Goal: Information Seeking & Learning: Learn about a topic

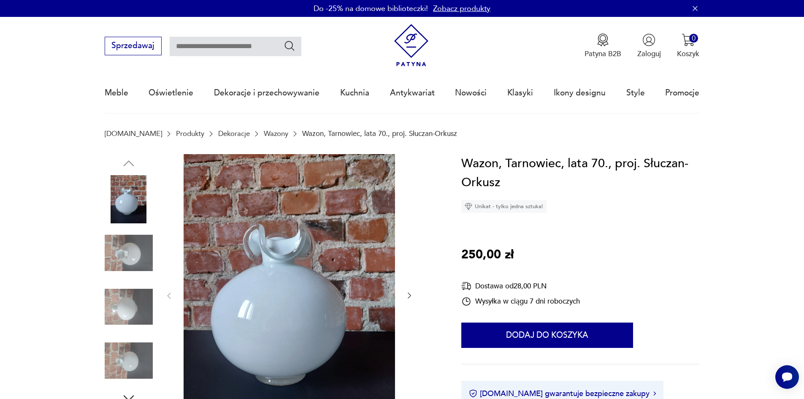
click at [264, 135] on link "Wazony" at bounding box center [276, 134] width 24 height 8
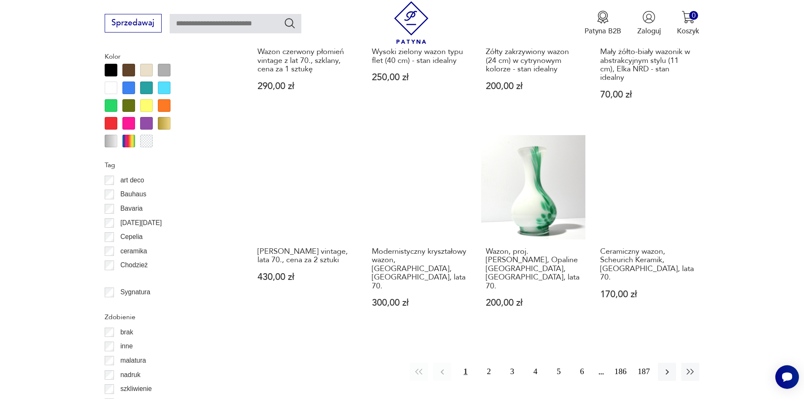
scroll to position [914, 0]
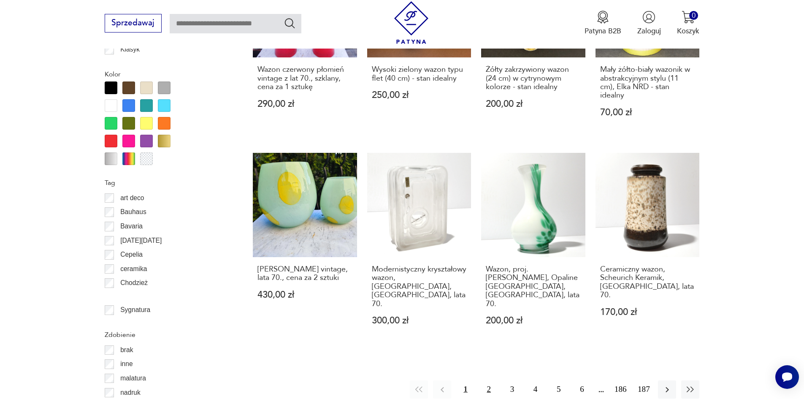
click at [489, 380] on button "2" at bounding box center [489, 389] width 18 height 18
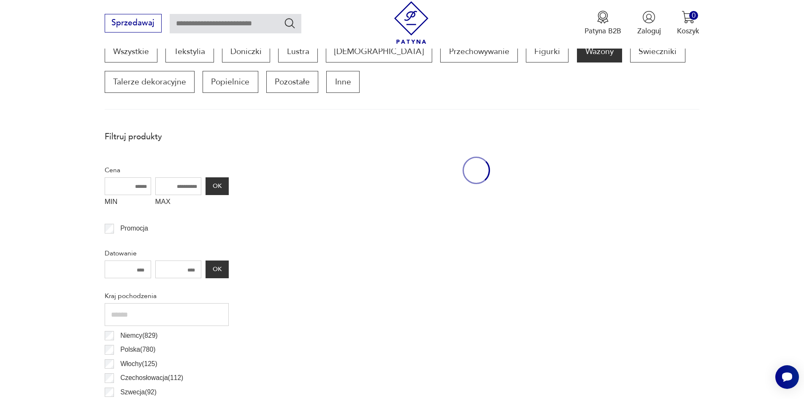
scroll to position [281, 0]
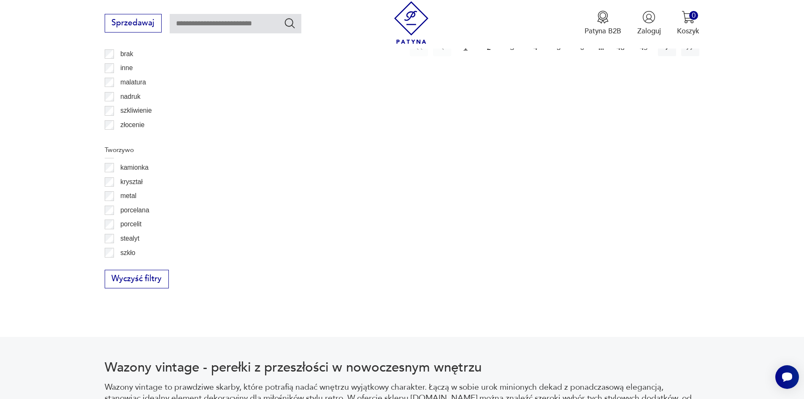
scroll to position [55, 0]
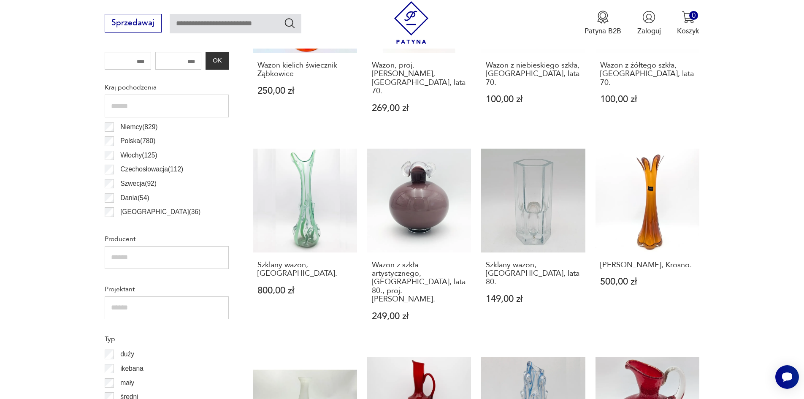
scroll to position [492, 0]
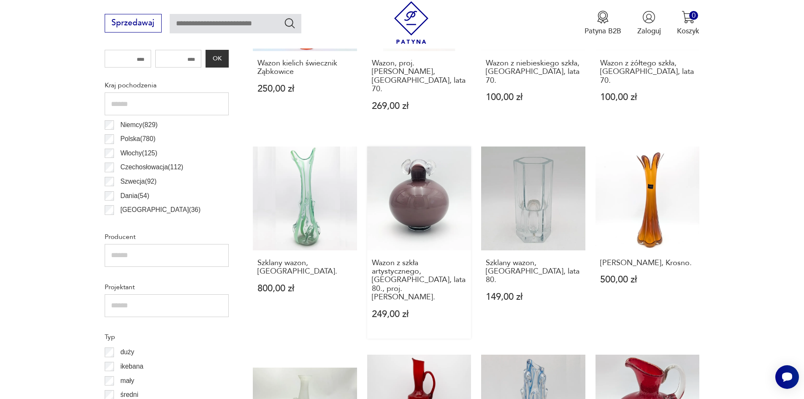
click at [421, 171] on link "Wazon z szkła artystycznego, [GEOGRAPHIC_DATA], lata 80., proj. [PERSON_NAME]. …" at bounding box center [419, 243] width 104 height 192
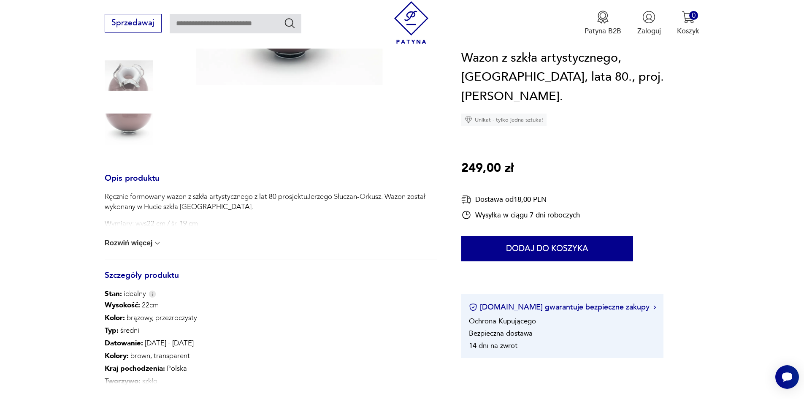
scroll to position [211, 0]
click at [128, 243] on button "Rozwiń więcej" at bounding box center [133, 242] width 57 height 8
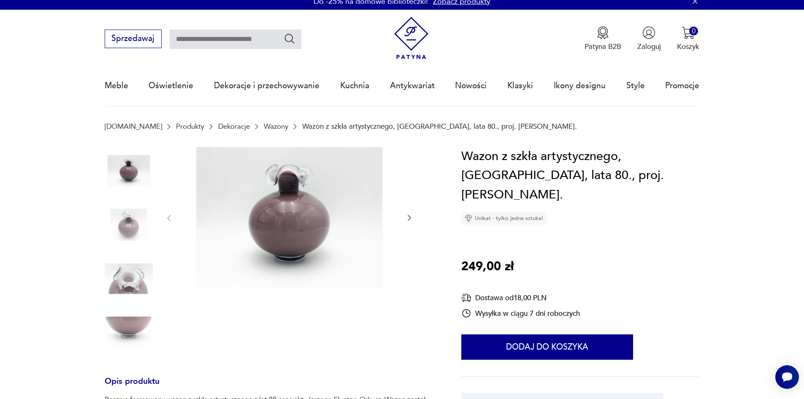
scroll to position [0, 0]
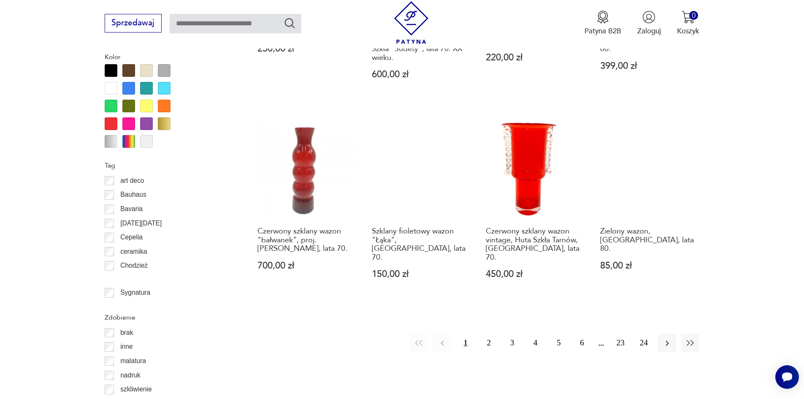
scroll to position [957, 0]
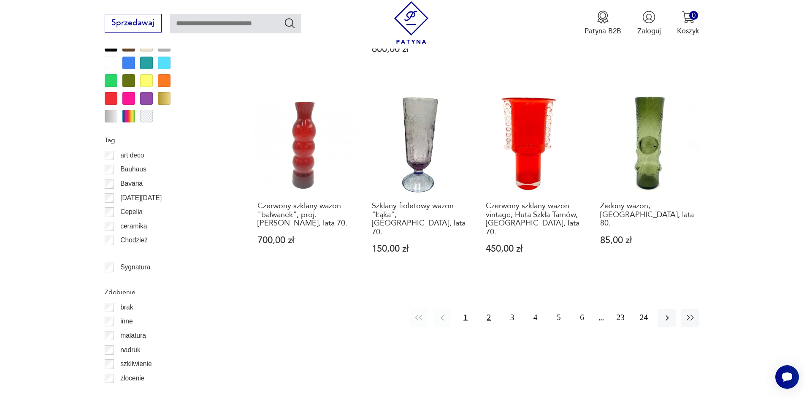
click at [489, 309] on button "2" at bounding box center [489, 318] width 18 height 18
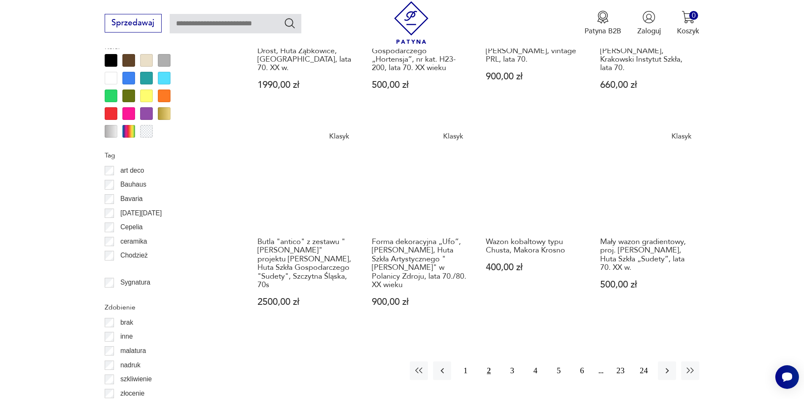
scroll to position [957, 0]
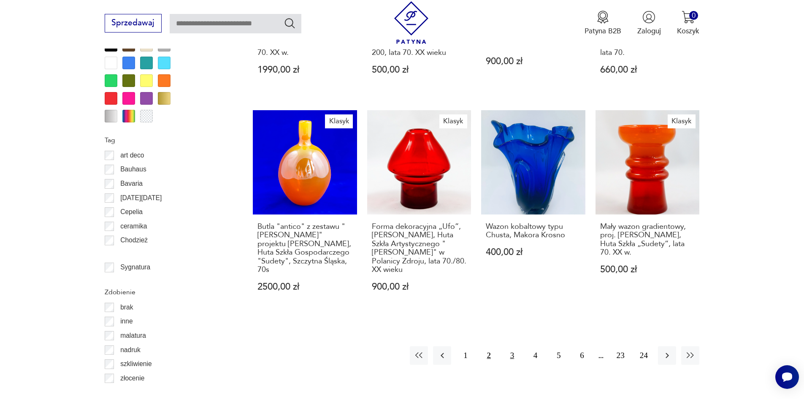
click at [511, 347] on button "3" at bounding box center [512, 355] width 18 height 18
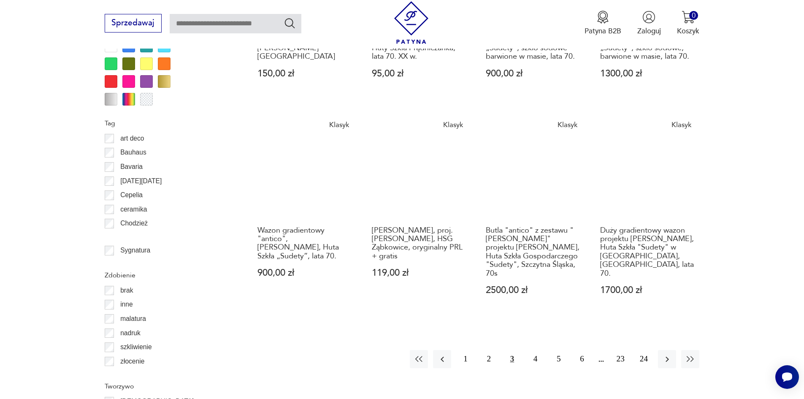
scroll to position [999, 0]
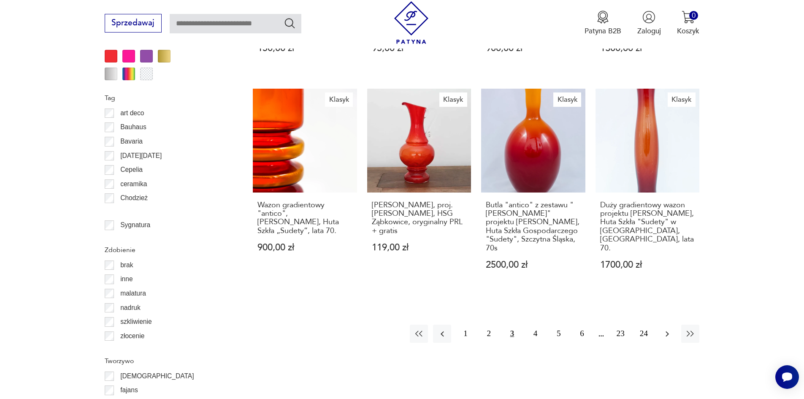
click at [668, 329] on icon "button" at bounding box center [667, 334] width 10 height 10
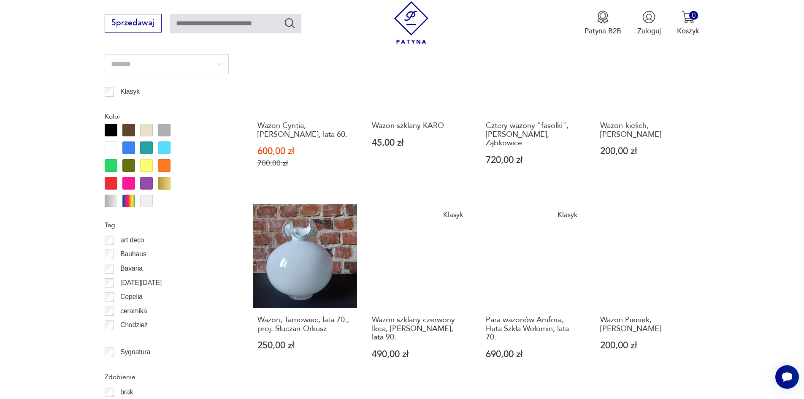
scroll to position [872, 0]
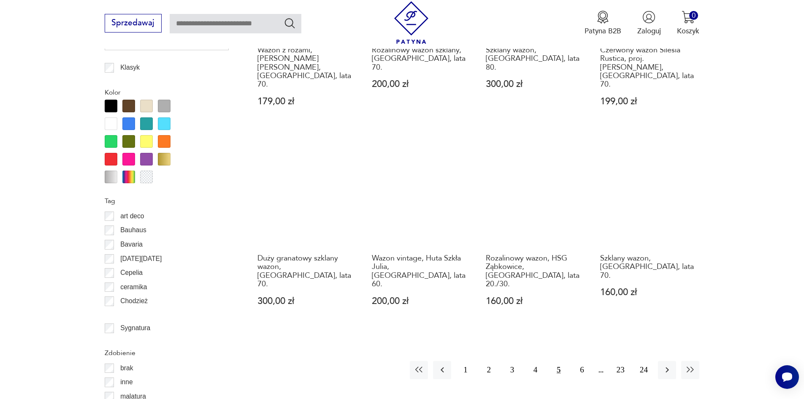
scroll to position [915, 0]
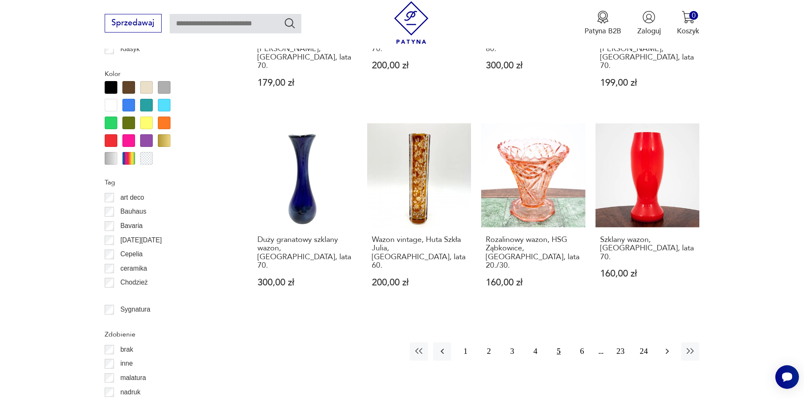
click at [666, 346] on icon "button" at bounding box center [667, 351] width 10 height 10
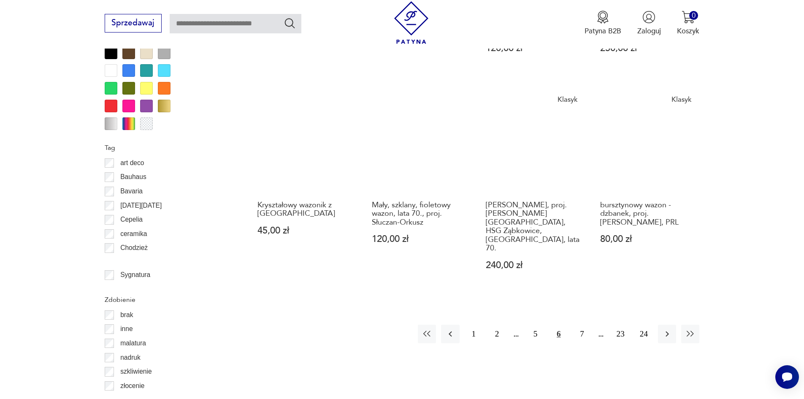
scroll to position [957, 0]
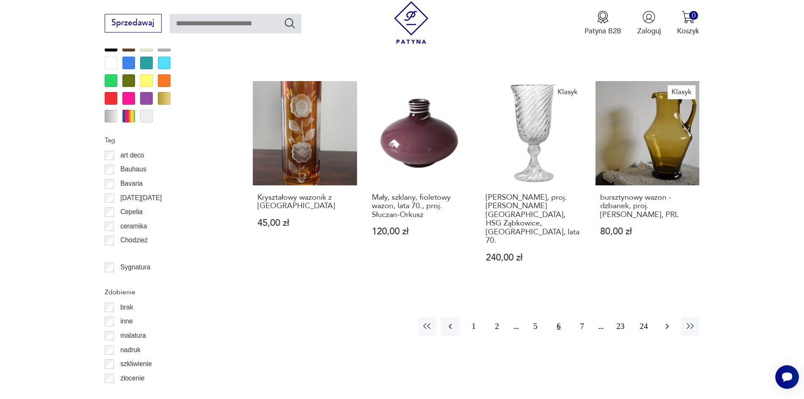
click at [668, 321] on icon "button" at bounding box center [667, 326] width 10 height 10
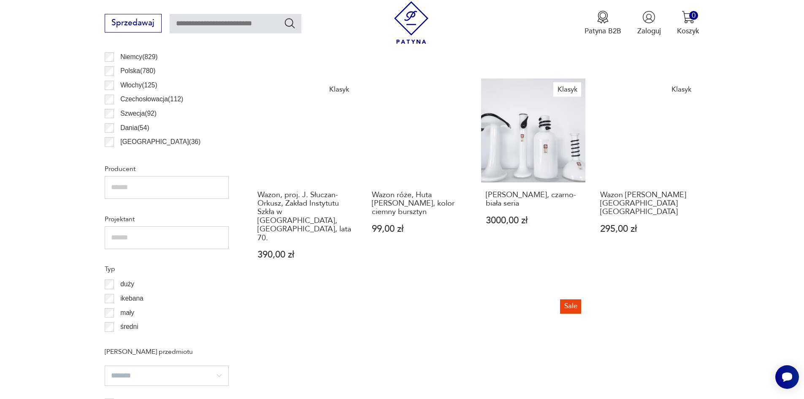
scroll to position [535, 0]
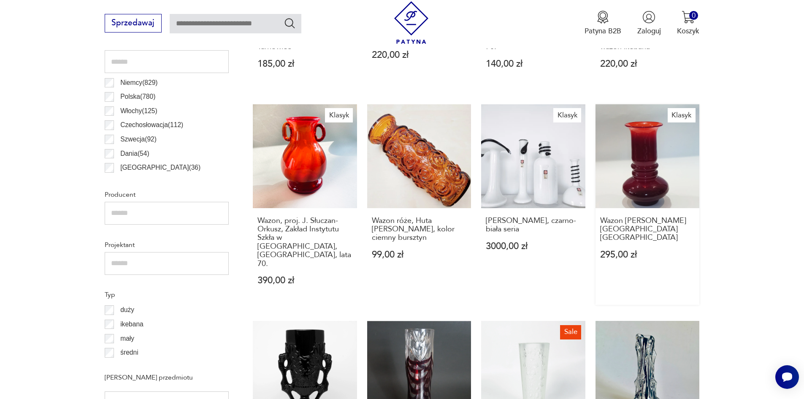
click at [650, 167] on link "Klasyk Wazon [PERSON_NAME][GEOGRAPHIC_DATA], Pijaczewska 295,00 zł" at bounding box center [648, 204] width 104 height 201
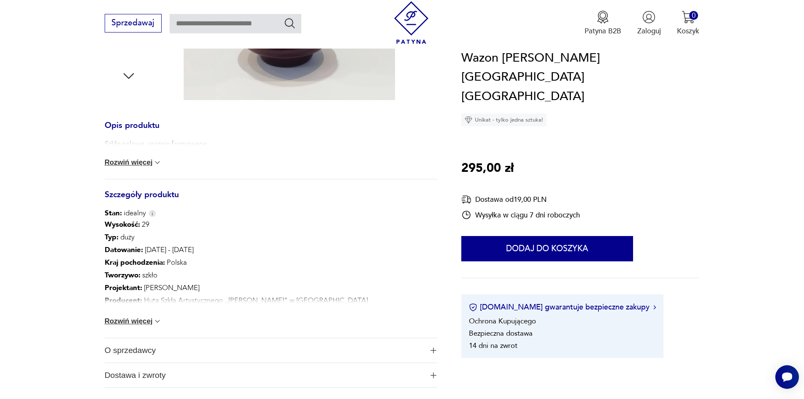
scroll to position [338, 0]
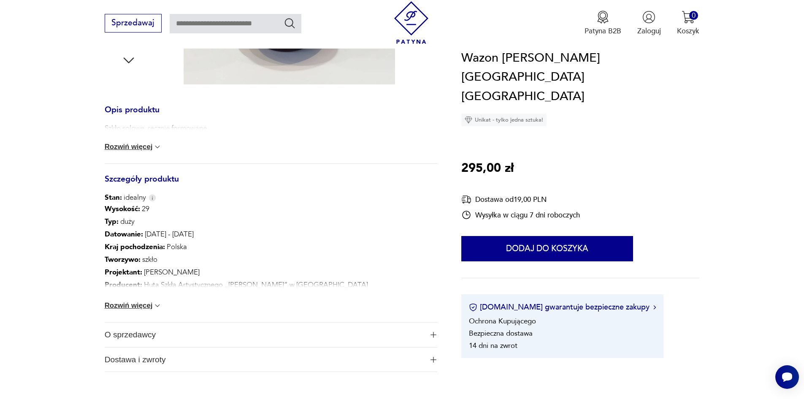
click at [153, 305] on img at bounding box center [157, 305] width 8 height 8
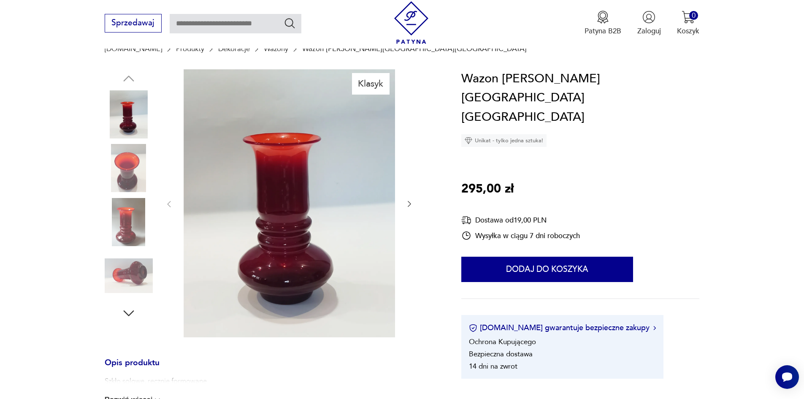
scroll to position [84, 0]
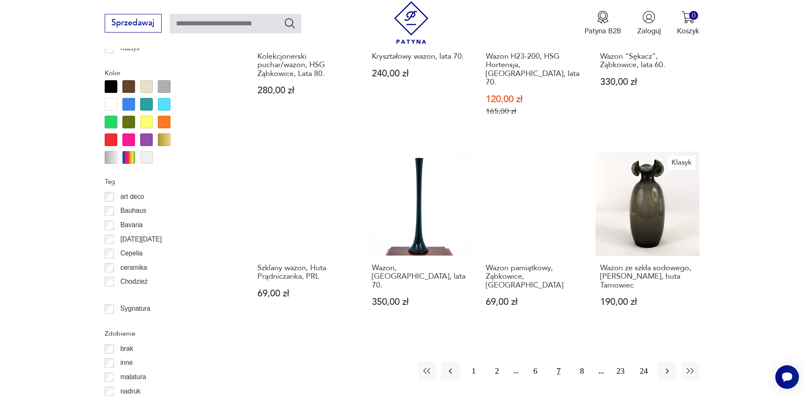
scroll to position [915, 0]
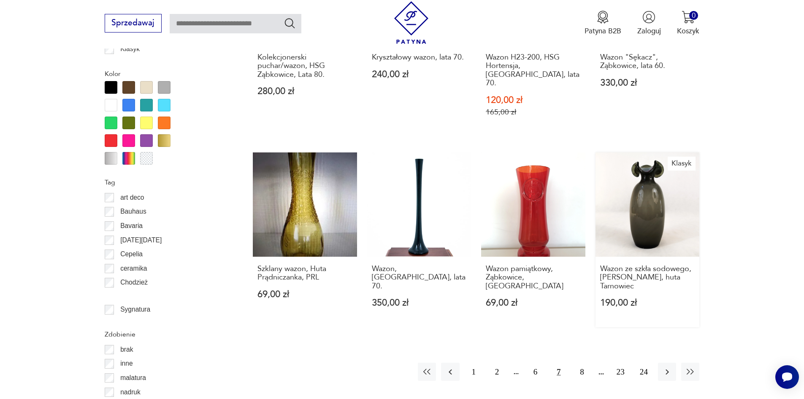
click at [648, 161] on link "Klasyk Wazon ze szkła sodowego, [PERSON_NAME], huta Tarnowiec 190,00 zł" at bounding box center [648, 239] width 104 height 175
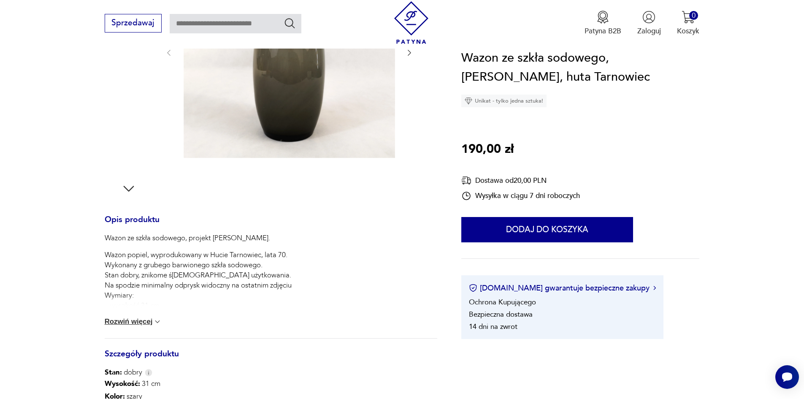
scroll to position [211, 0]
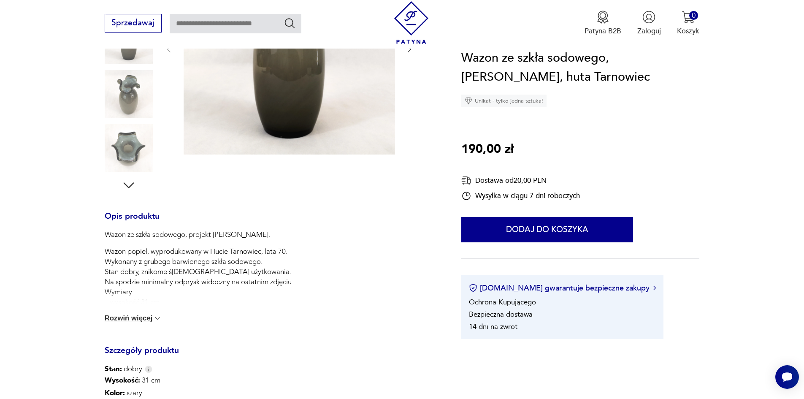
click at [144, 320] on button "Rozwiń więcej" at bounding box center [133, 318] width 57 height 8
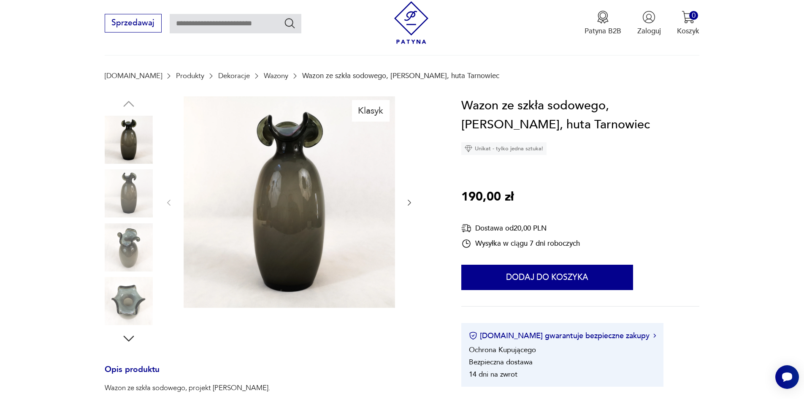
scroll to position [42, 0]
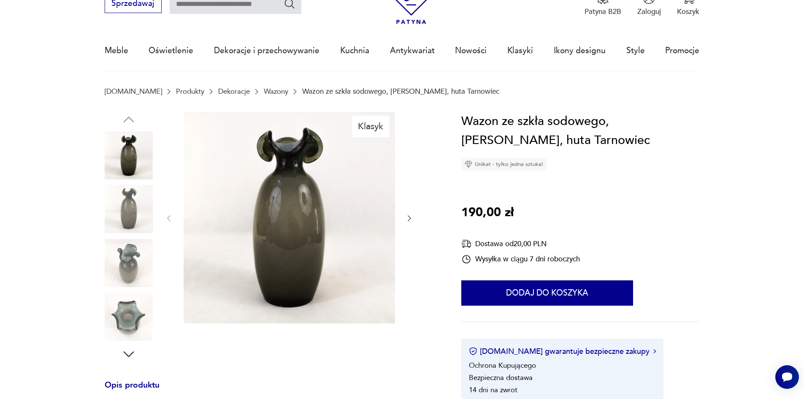
click at [123, 255] on img at bounding box center [129, 263] width 48 height 48
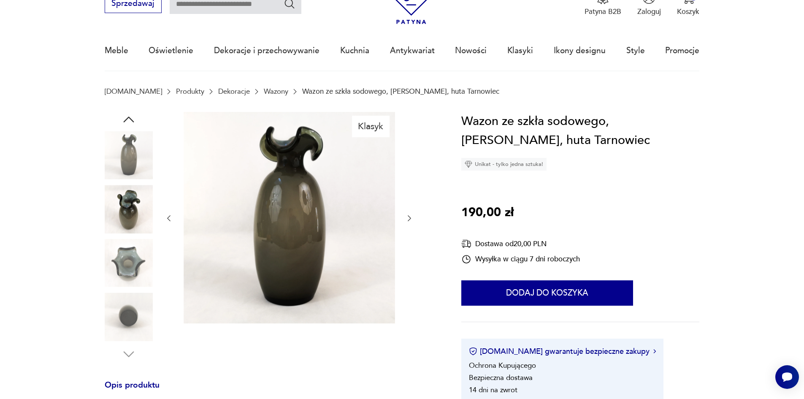
click at [130, 264] on img at bounding box center [129, 263] width 48 height 48
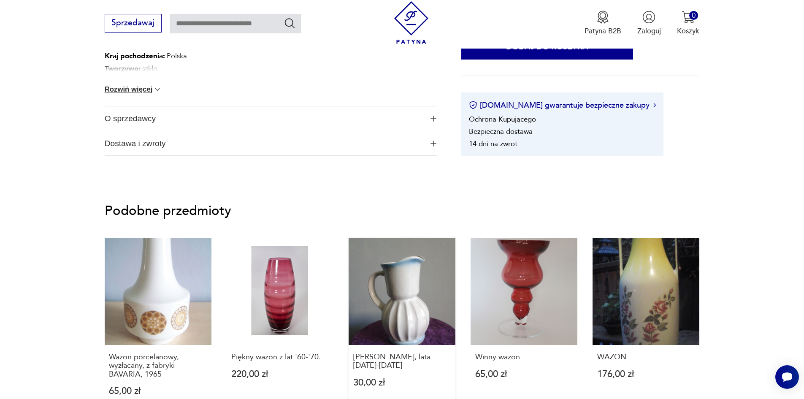
scroll to position [633, 0]
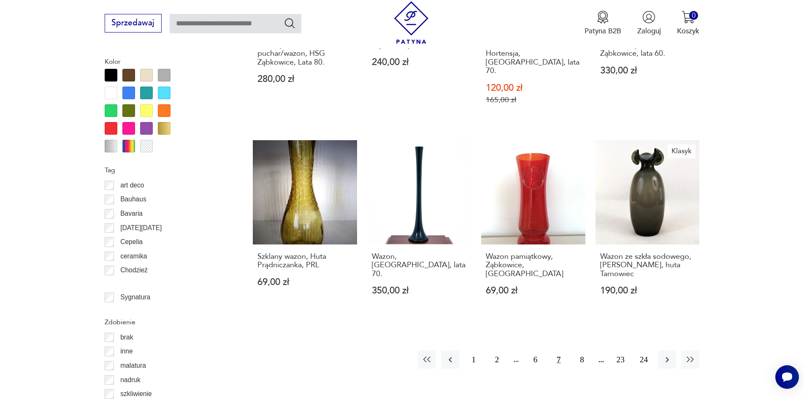
scroll to position [923, 0]
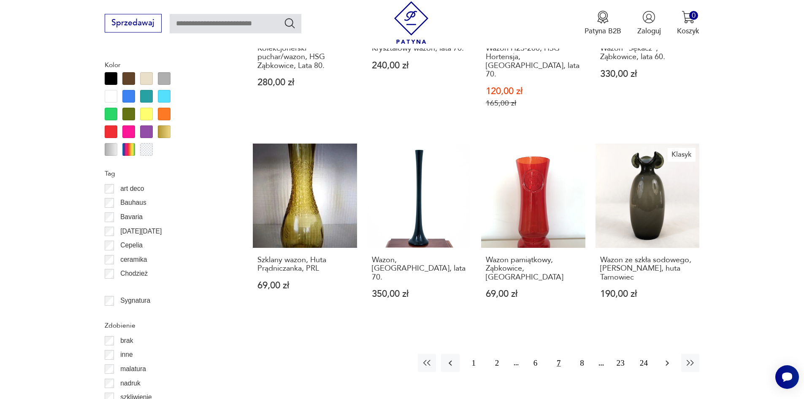
click at [667, 358] on icon "button" at bounding box center [667, 363] width 10 height 10
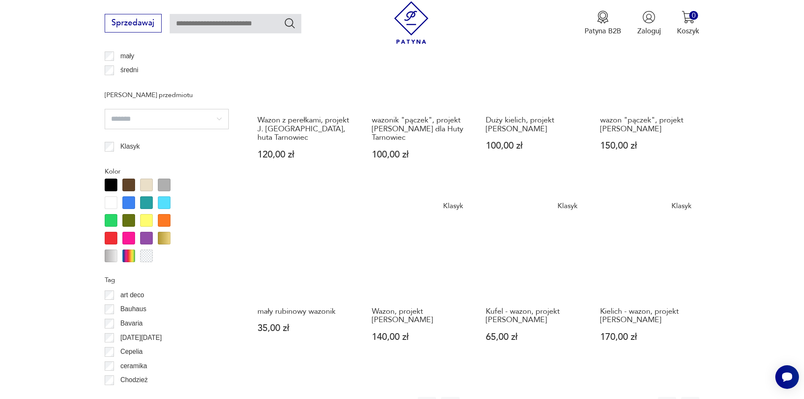
scroll to position [830, 0]
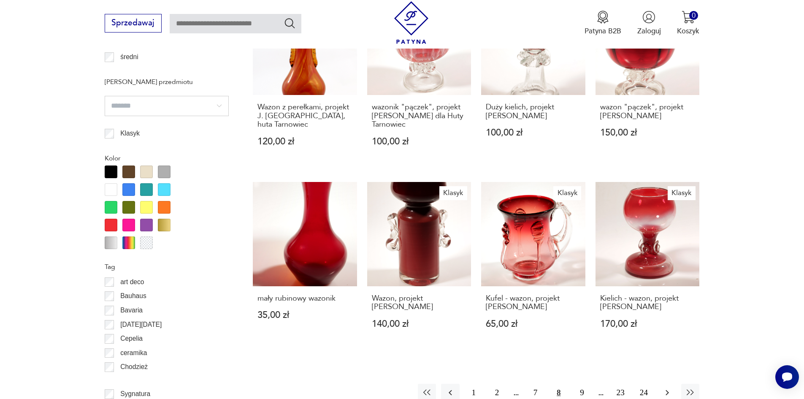
click at [669, 388] on icon "button" at bounding box center [667, 393] width 10 height 10
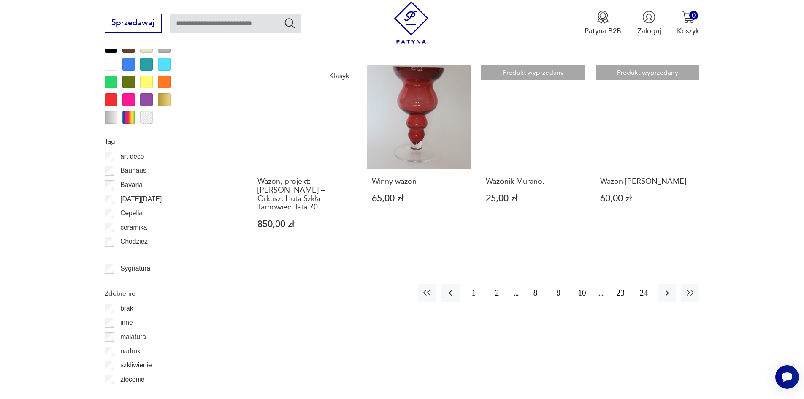
scroll to position [957, 0]
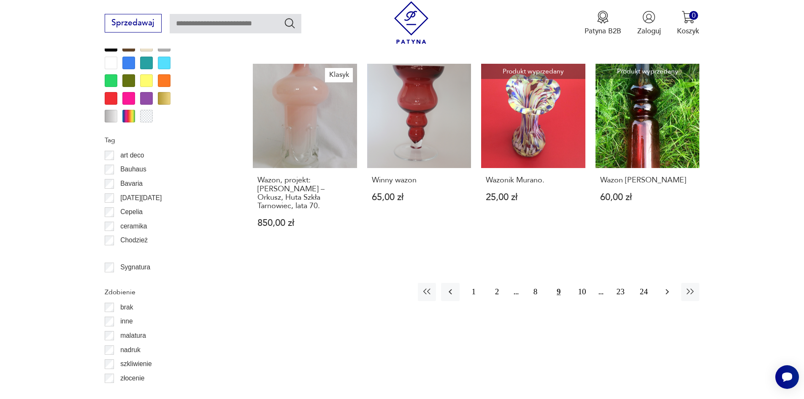
click at [663, 287] on icon "button" at bounding box center [667, 292] width 10 height 10
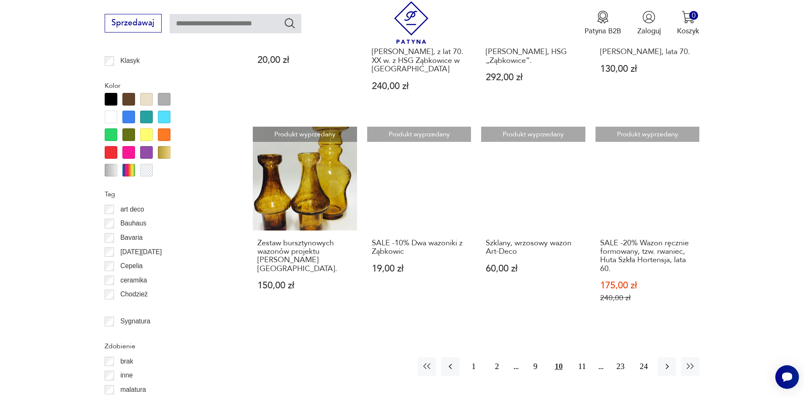
scroll to position [915, 0]
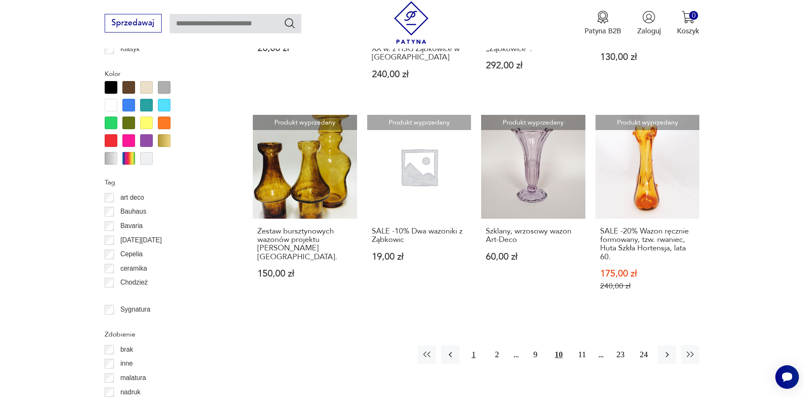
click at [473, 355] on button "1" at bounding box center [474, 354] width 18 height 18
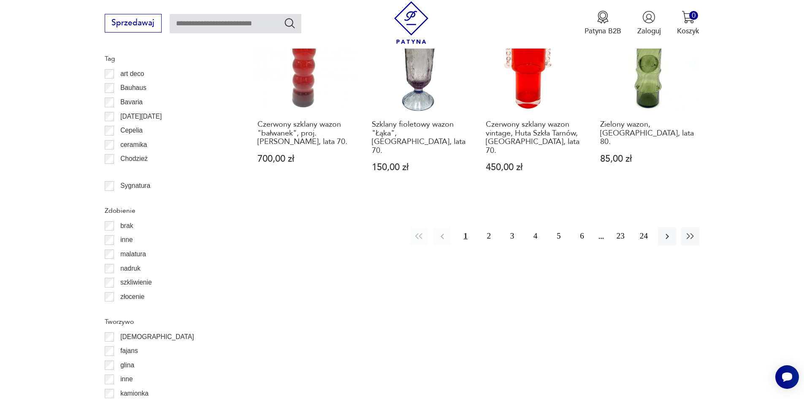
scroll to position [1041, 0]
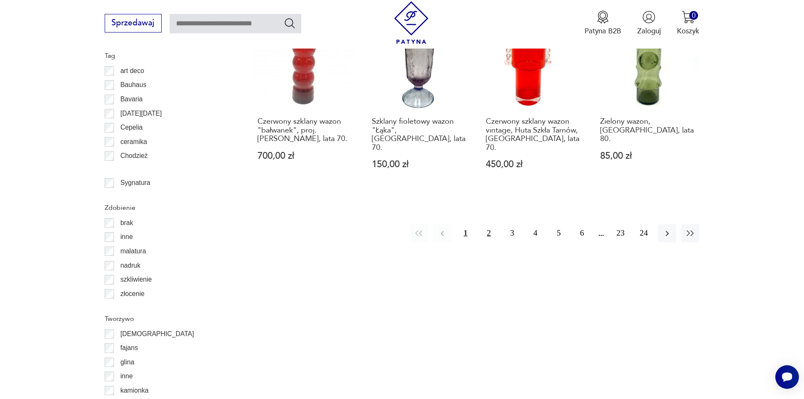
click at [490, 224] on button "2" at bounding box center [489, 233] width 18 height 18
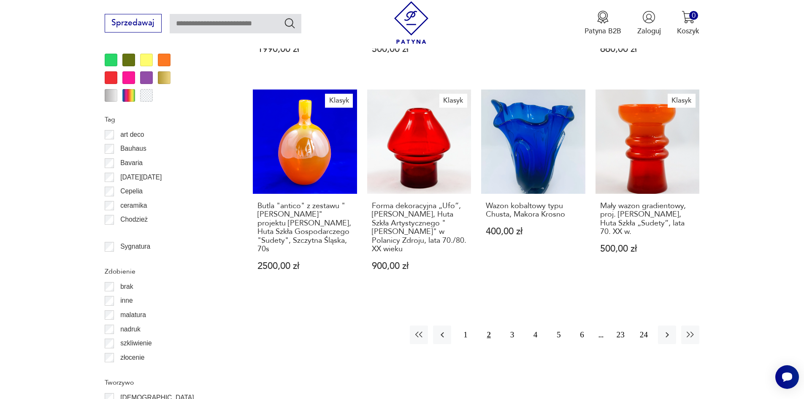
scroll to position [999, 0]
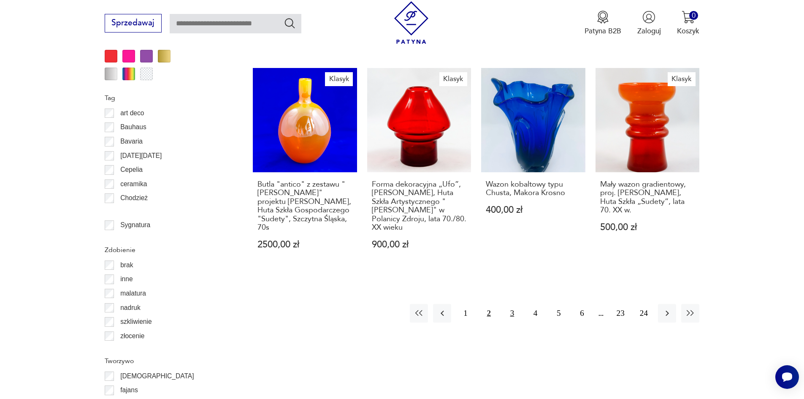
click at [511, 304] on button "3" at bounding box center [512, 313] width 18 height 18
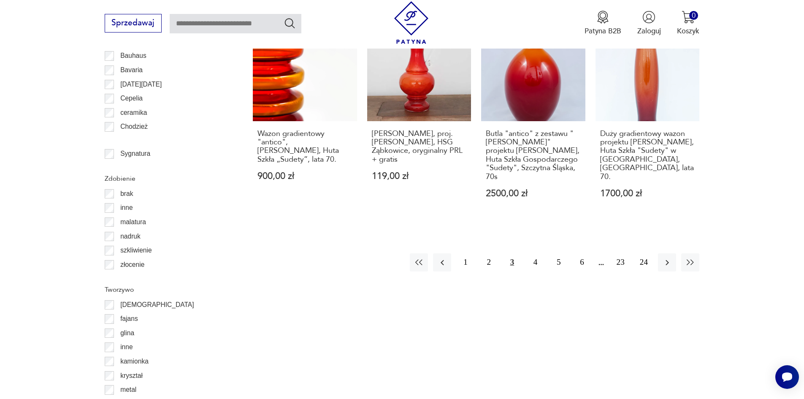
scroll to position [1083, 0]
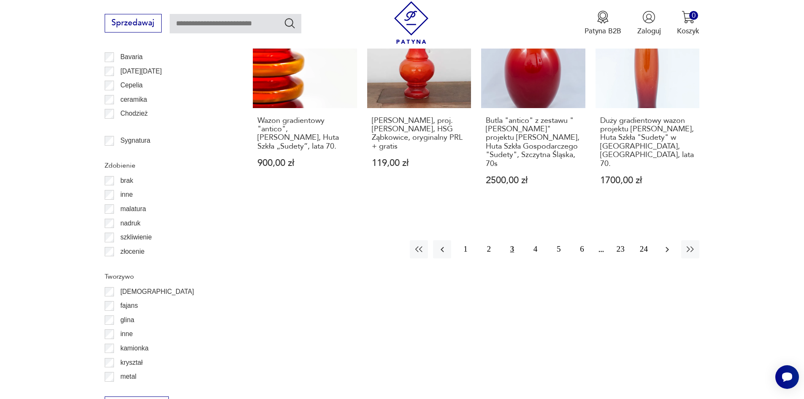
click at [667, 244] on icon "button" at bounding box center [667, 249] width 10 height 10
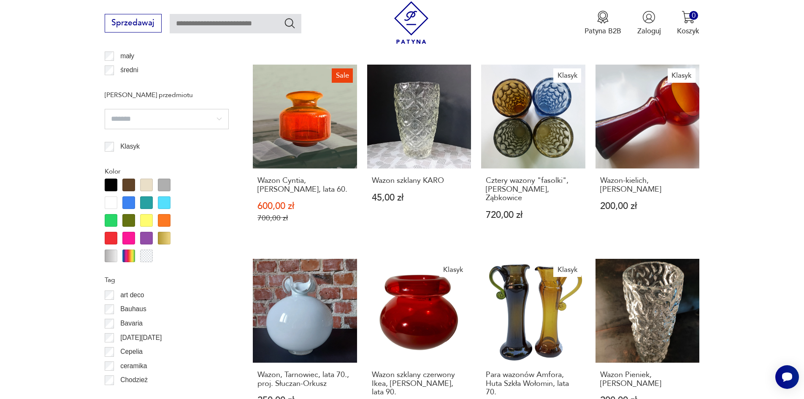
scroll to position [830, 0]
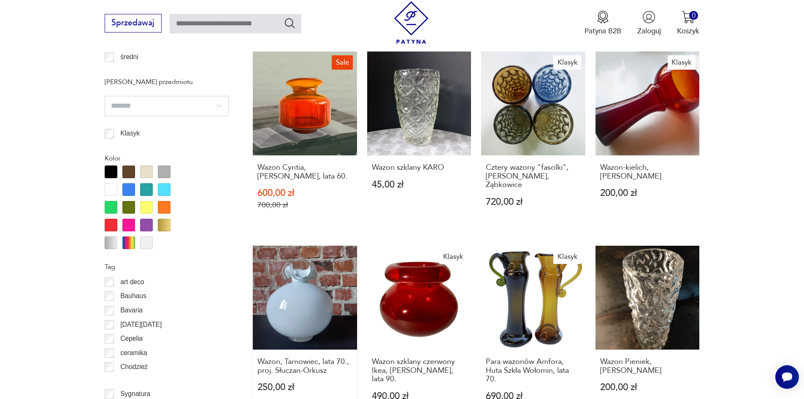
click at [312, 253] on link "Wazon, Tarnowiec, lata 70., proj. Słuczan-Orkusz 250,00 zł" at bounding box center [305, 333] width 104 height 175
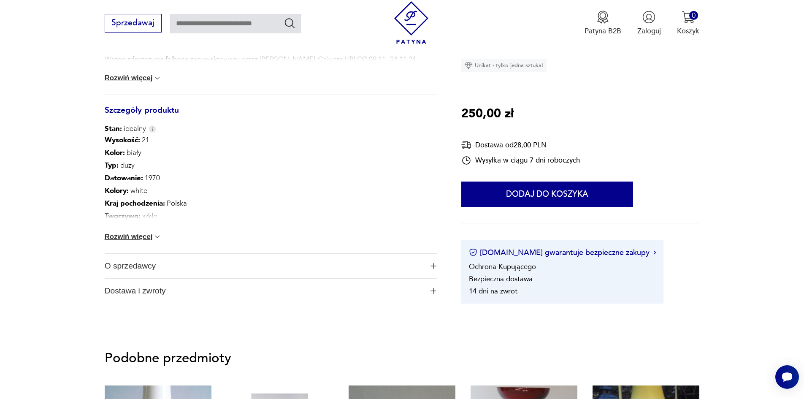
scroll to position [422, 0]
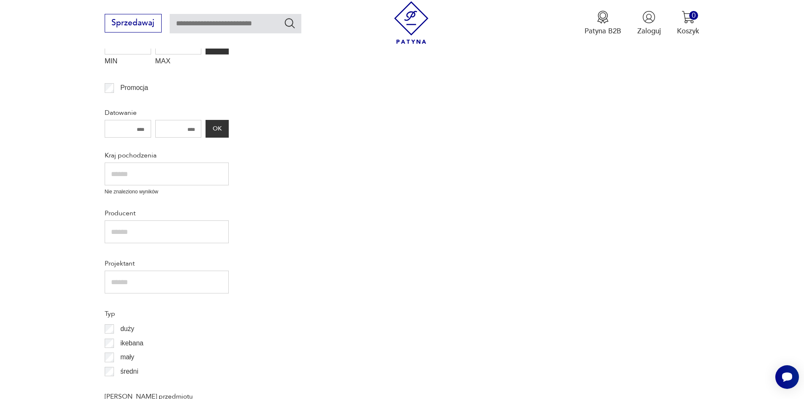
scroll to position [924, 0]
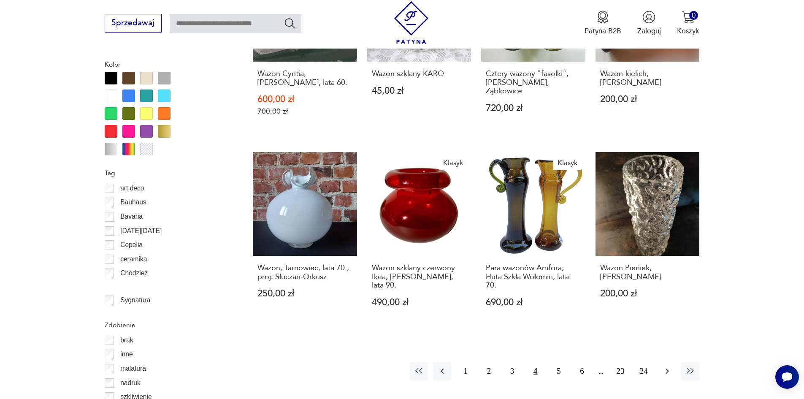
click at [670, 366] on icon "button" at bounding box center [667, 371] width 10 height 10
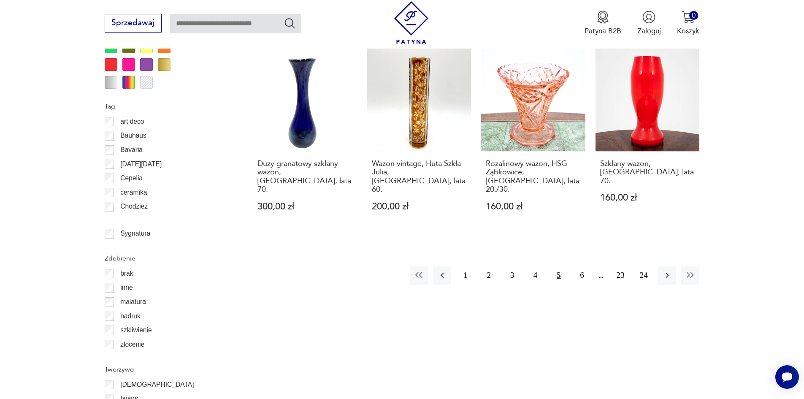
scroll to position [999, 0]
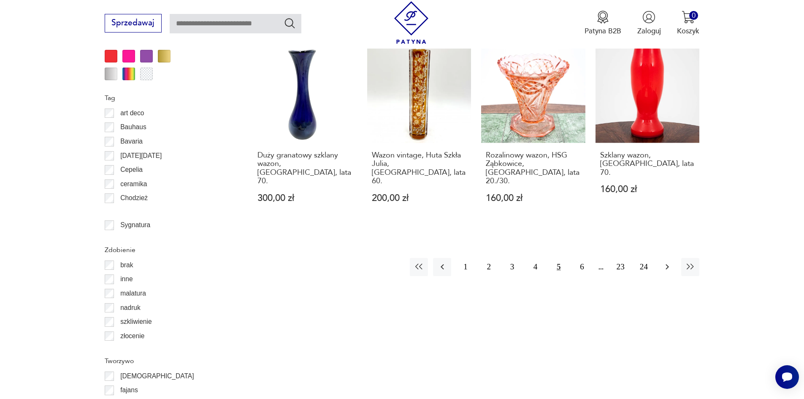
click at [667, 262] on icon "button" at bounding box center [667, 267] width 10 height 10
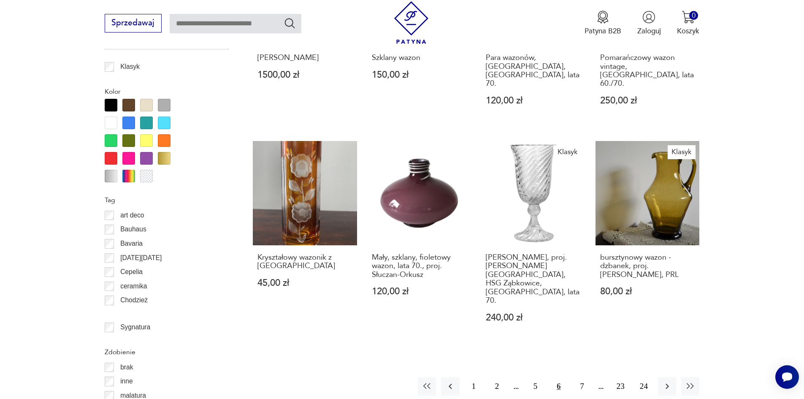
scroll to position [915, 0]
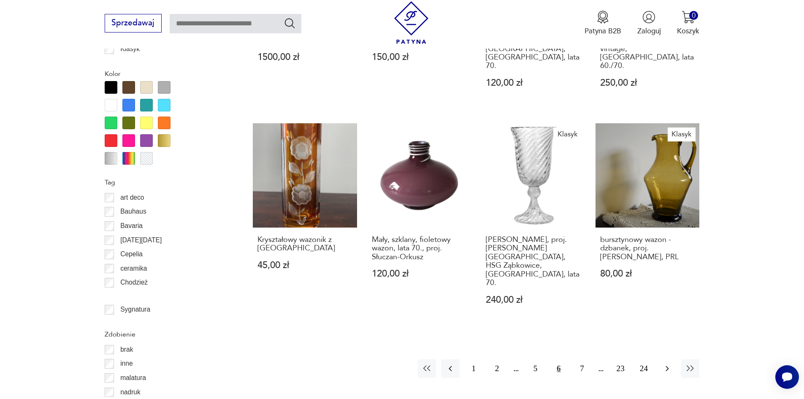
click at [667, 366] on icon "button" at bounding box center [667, 368] width 3 height 5
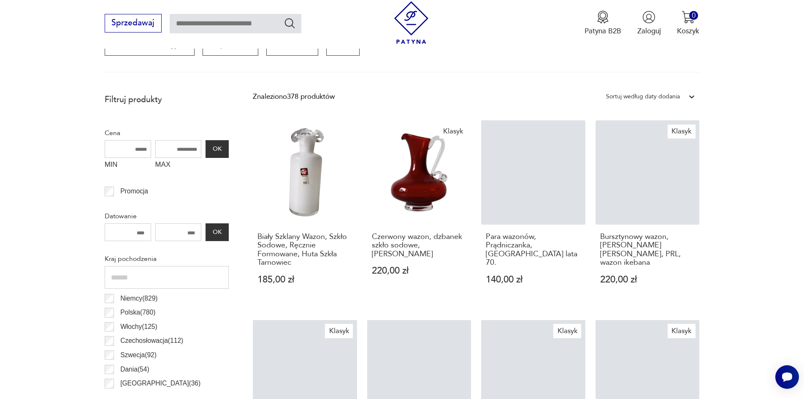
scroll to position [281, 0]
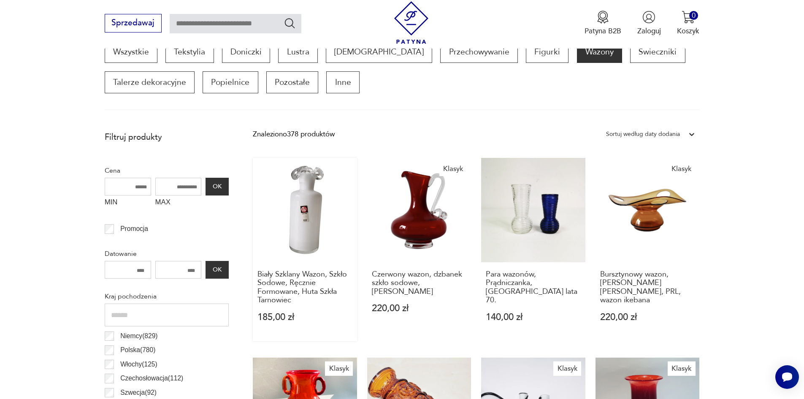
click at [296, 198] on link "Biały Szklany Wazon, Szkło Sodowe, Ręcznie Formowane, Huta Szkła Tarnowiec 185,…" at bounding box center [305, 249] width 104 height 183
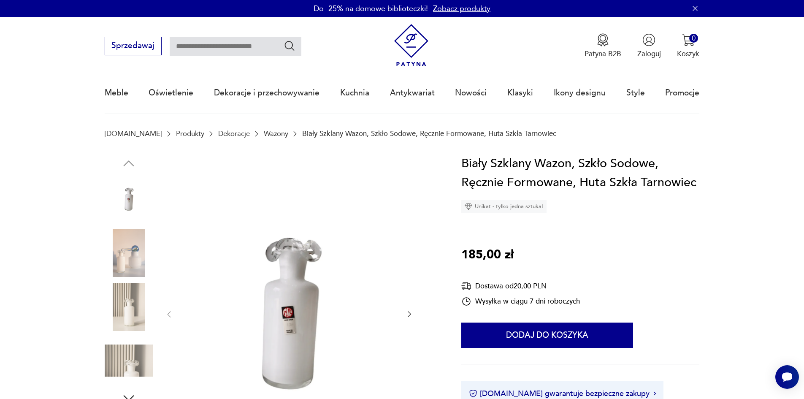
click at [130, 312] on img at bounding box center [129, 307] width 48 height 48
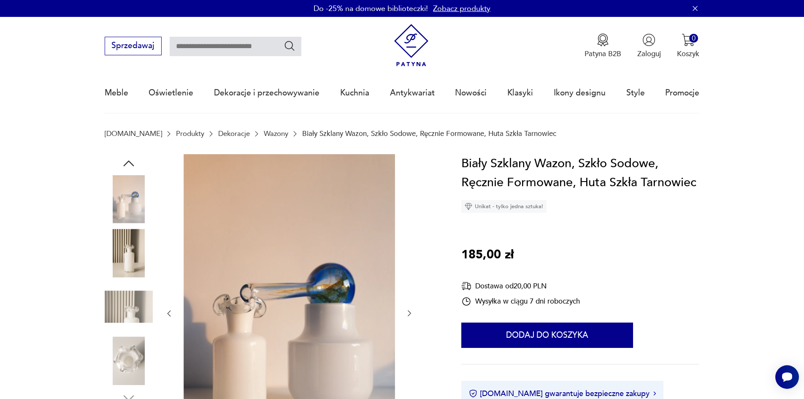
click at [136, 344] on img at bounding box center [129, 361] width 48 height 48
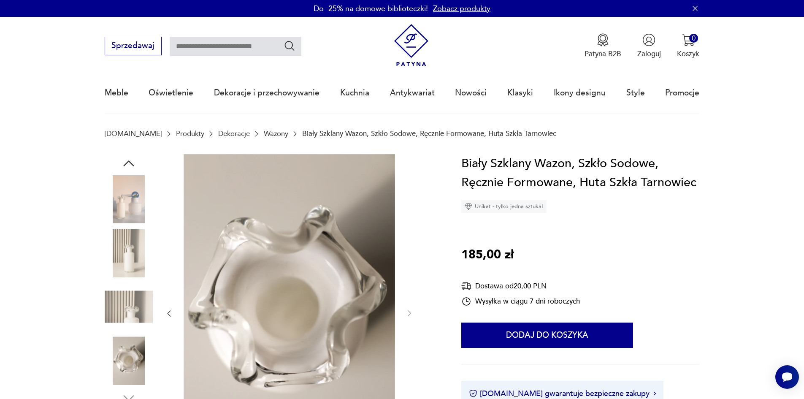
click at [133, 200] on img at bounding box center [129, 199] width 48 height 48
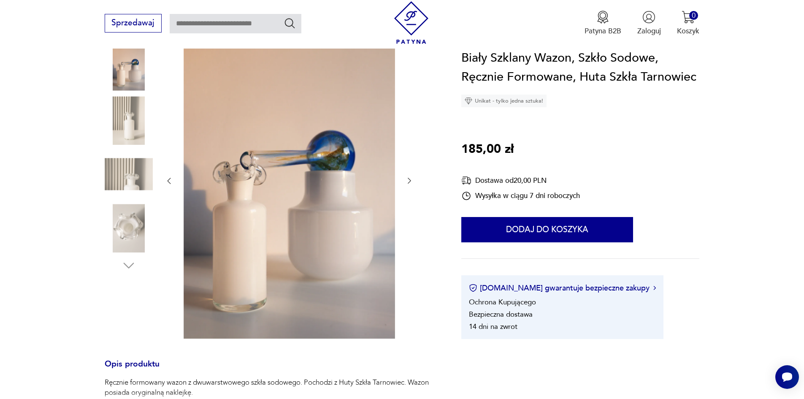
scroll to position [127, 0]
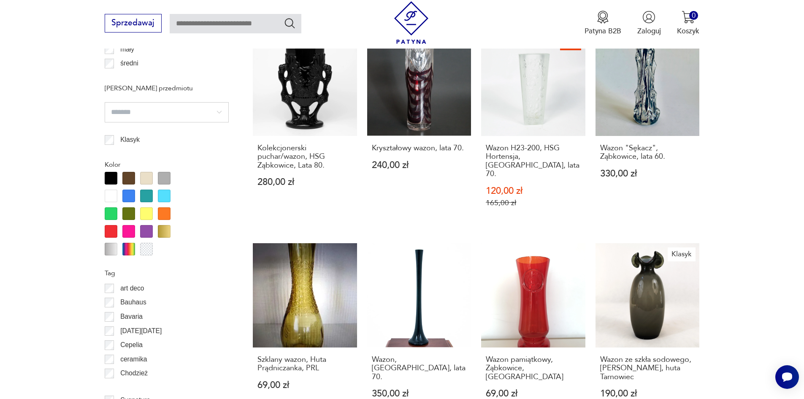
scroll to position [830, 0]
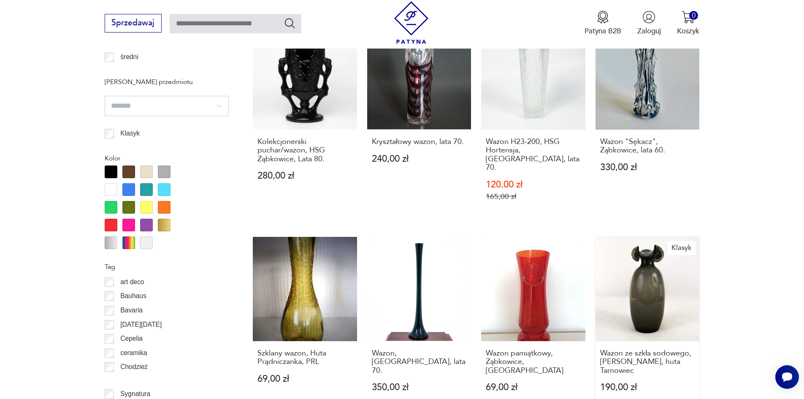
click at [636, 246] on link "Klasyk Wazon ze szkła sodowego, [PERSON_NAME], huta Tarnowiec 190,00 zł" at bounding box center [648, 324] width 104 height 175
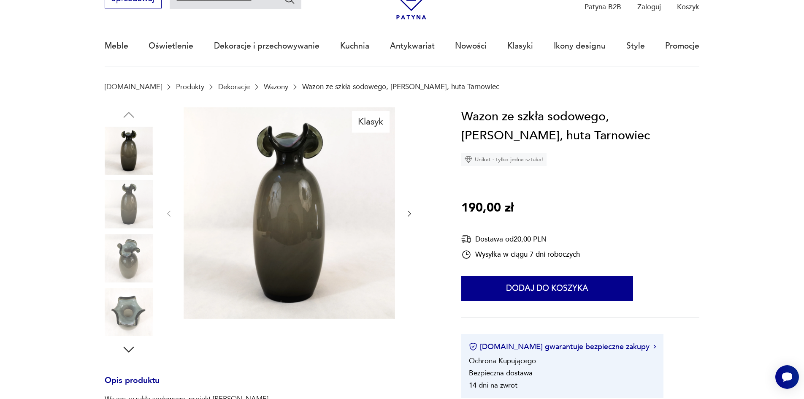
scroll to position [42, 0]
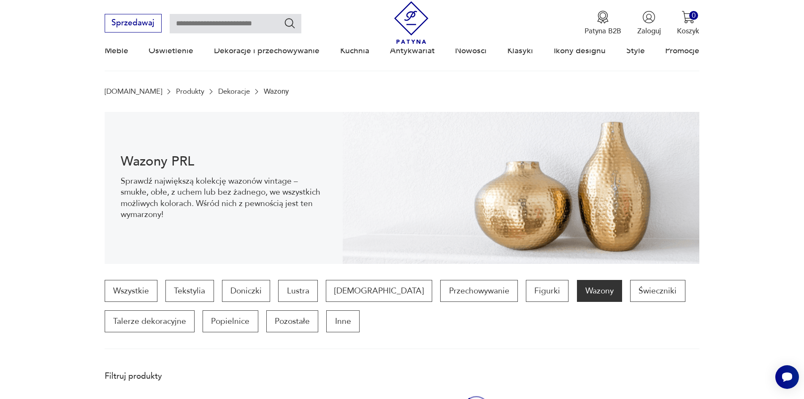
scroll to position [924, 0]
